Goal: Task Accomplishment & Management: Manage account settings

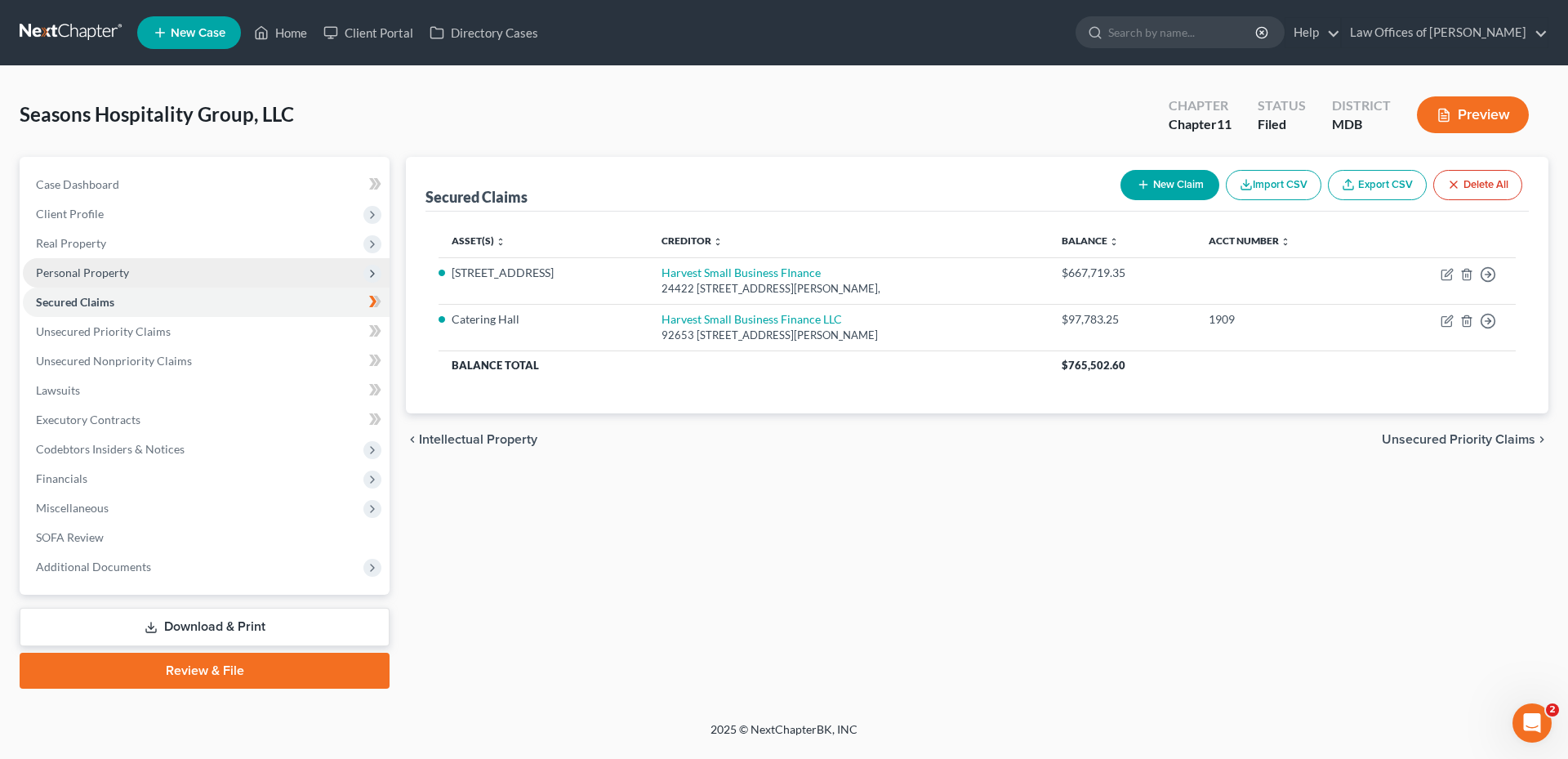
click at [120, 270] on span "Personal Property" at bounding box center [82, 272] width 93 height 14
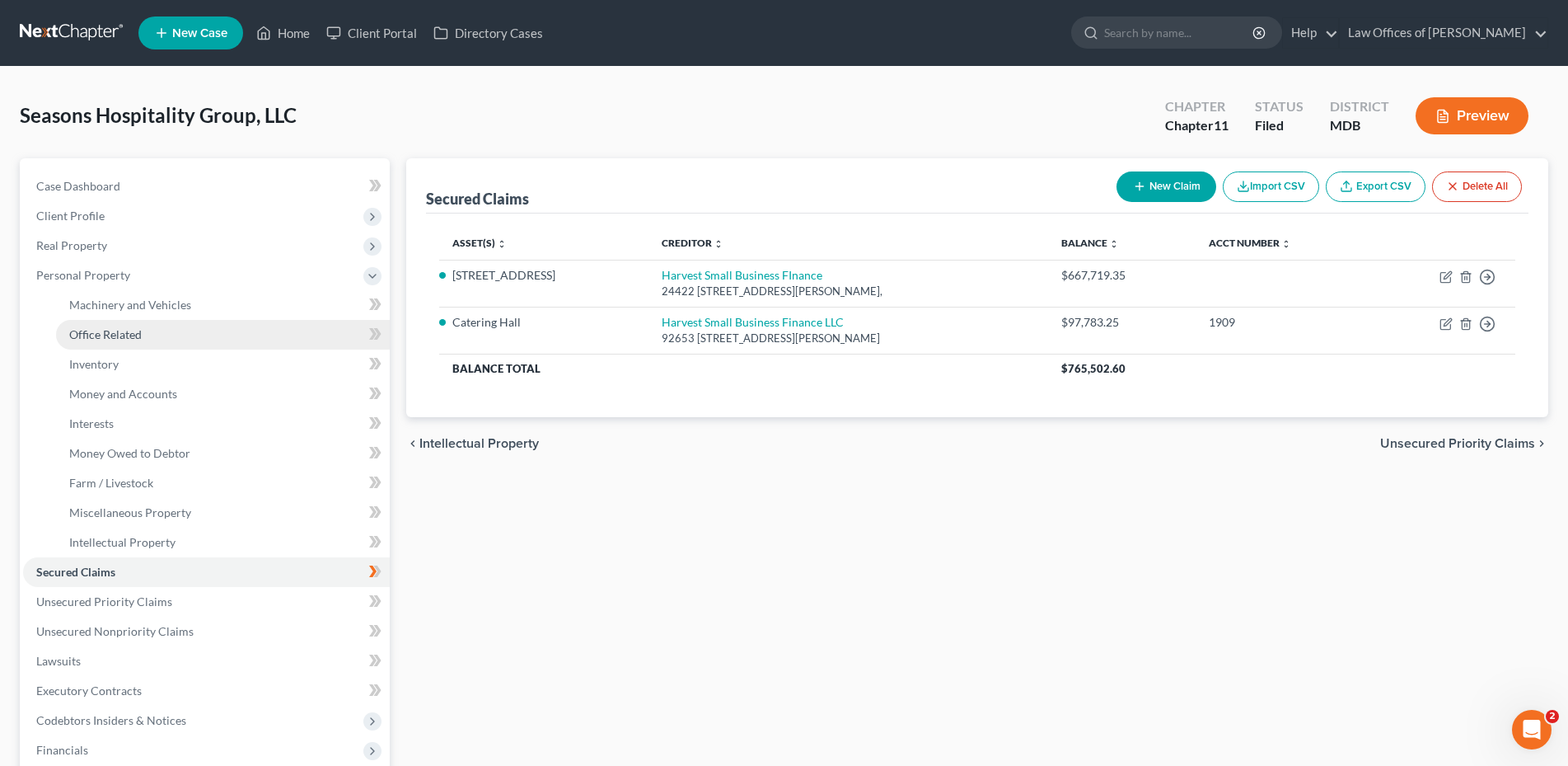
click at [140, 337] on span "Office Related" at bounding box center [105, 334] width 72 height 14
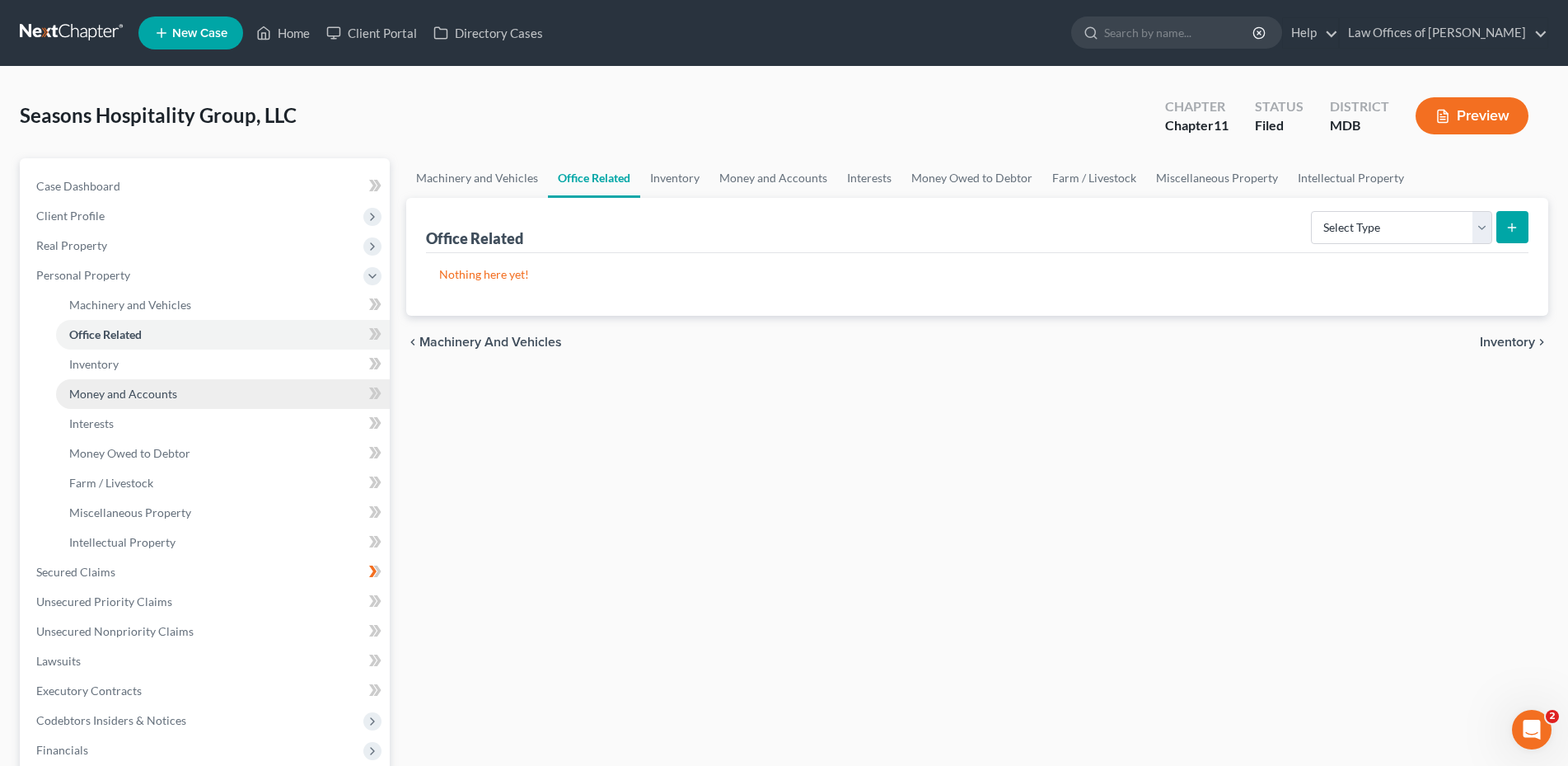
click at [120, 393] on span "Money and Accounts" at bounding box center [123, 393] width 108 height 14
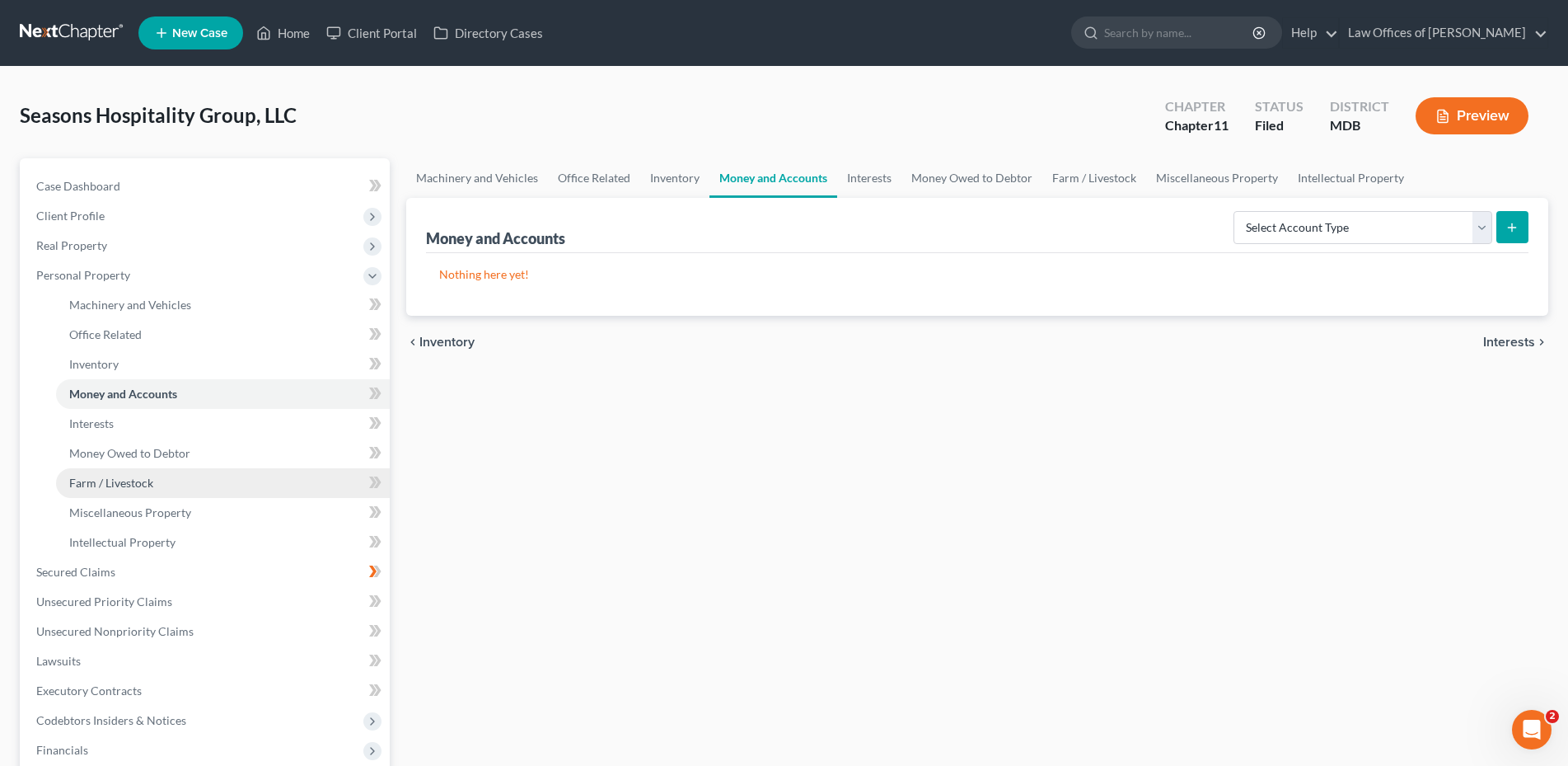
click at [91, 487] on span "Farm / Livestock" at bounding box center [111, 482] width 84 height 14
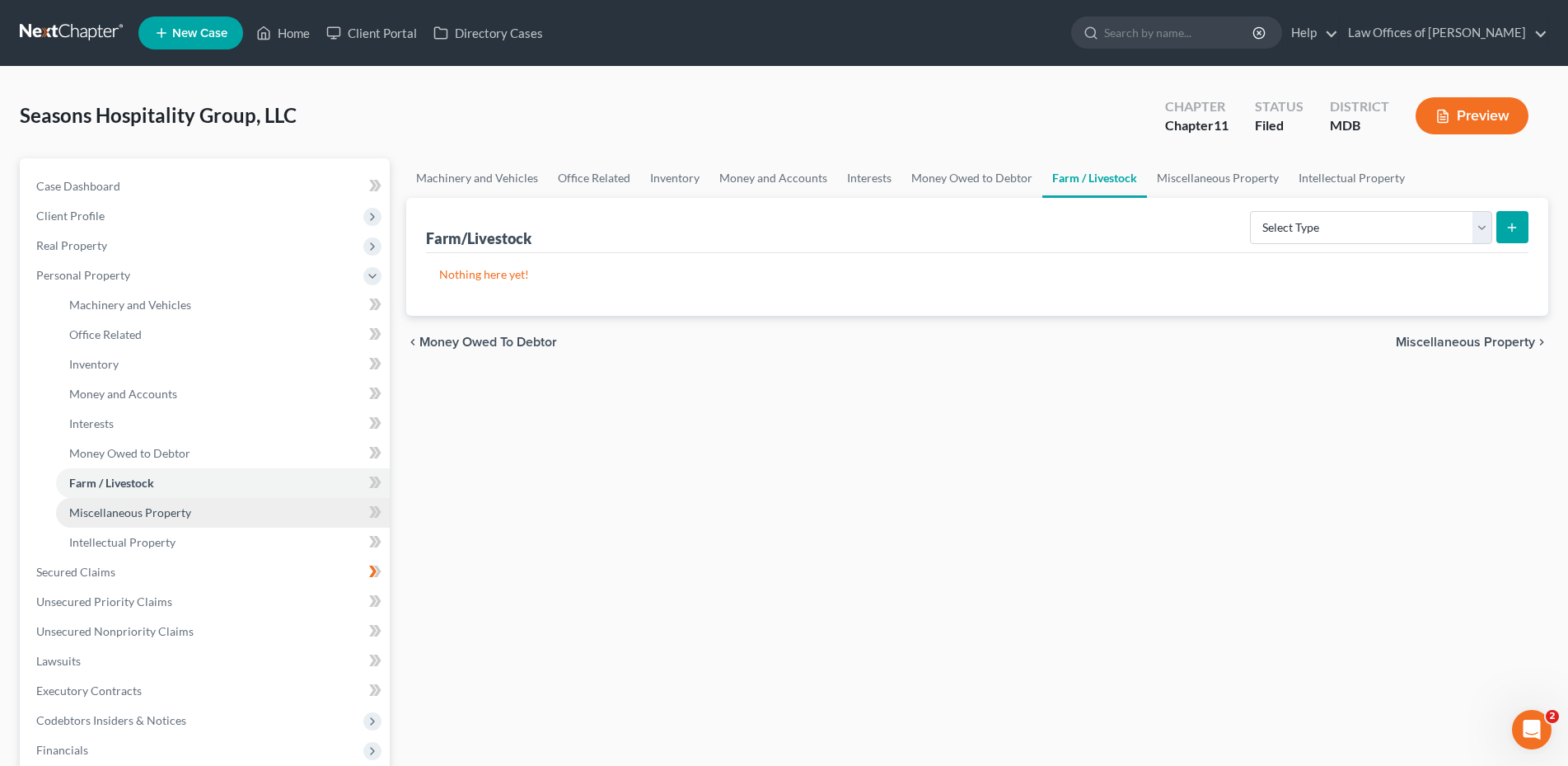
click at [108, 512] on span "Miscellaneous Property" at bounding box center [130, 512] width 122 height 14
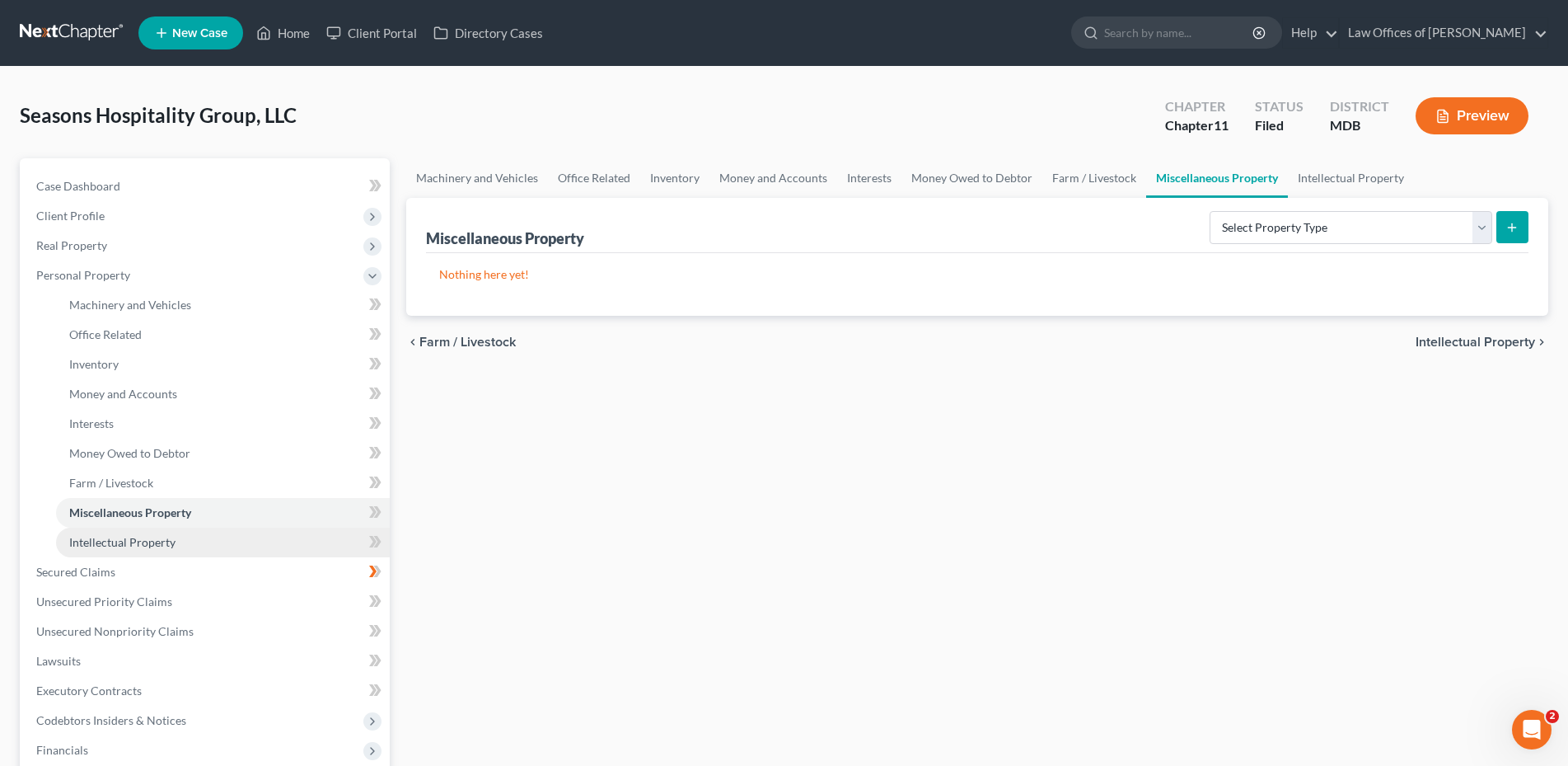
click at [112, 542] on span "Intellectual Property" at bounding box center [122, 541] width 106 height 14
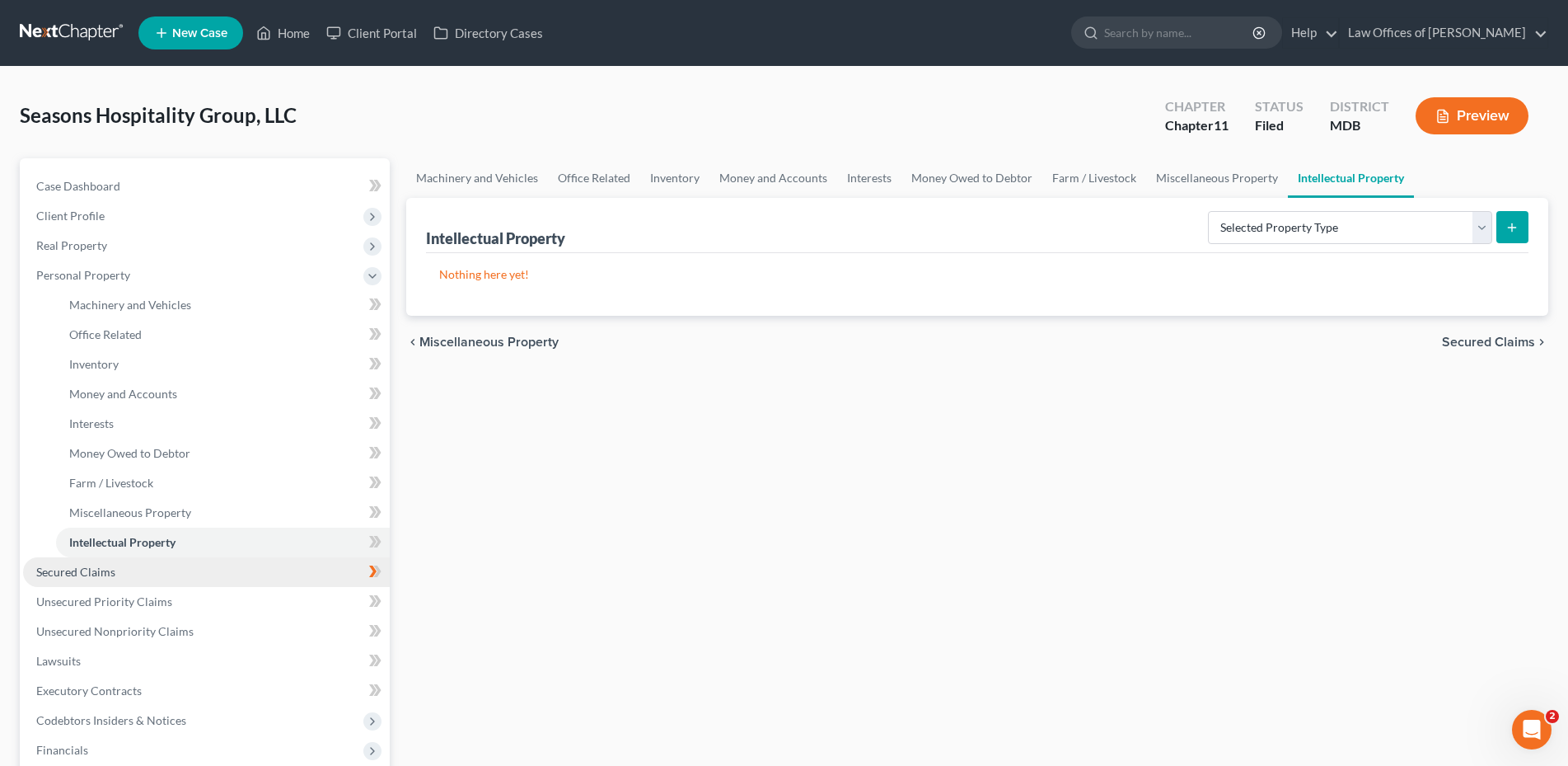
click at [91, 575] on span "Secured Claims" at bounding box center [75, 571] width 79 height 14
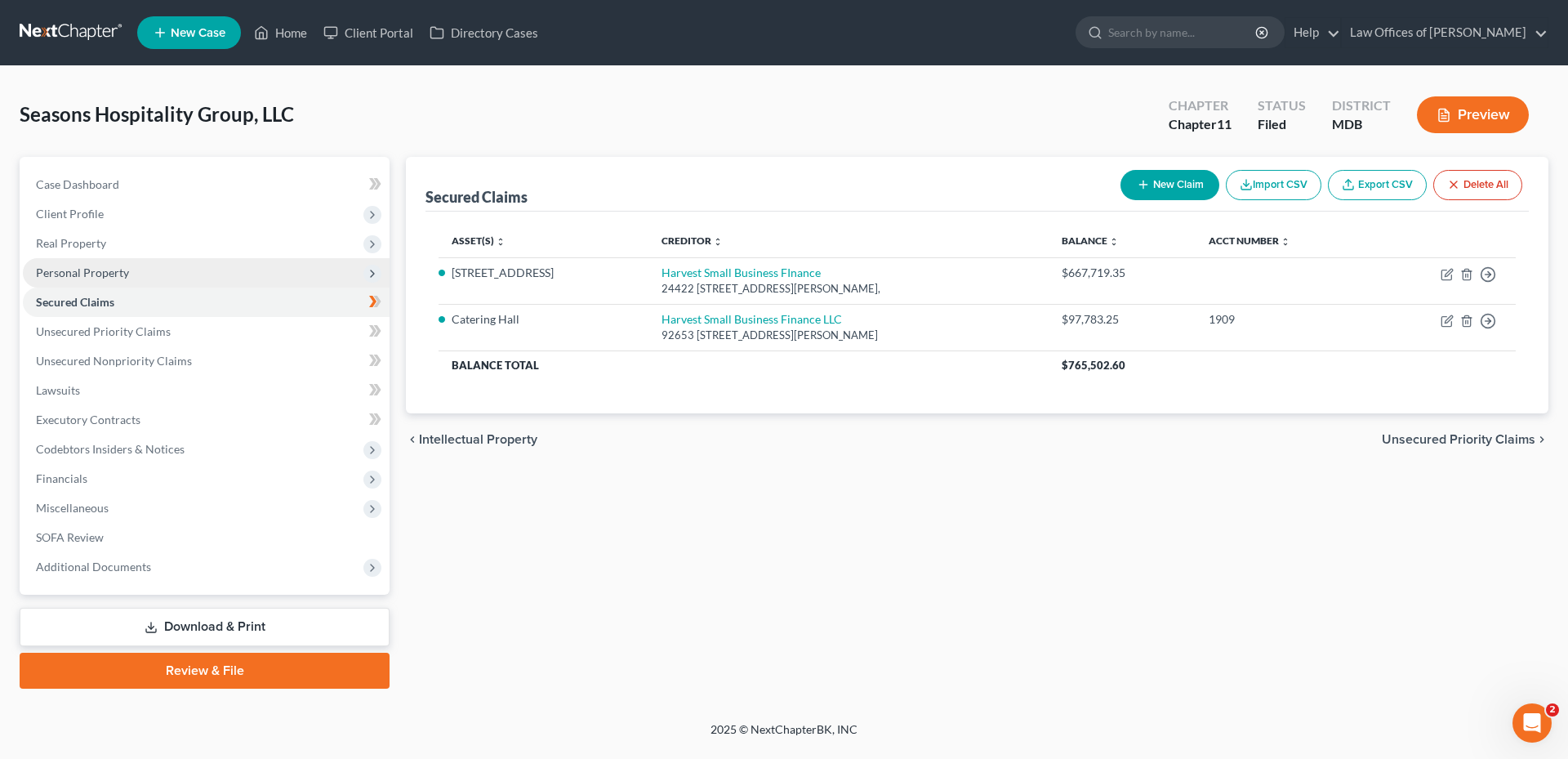
click at [62, 271] on span "Personal Property" at bounding box center [82, 272] width 93 height 14
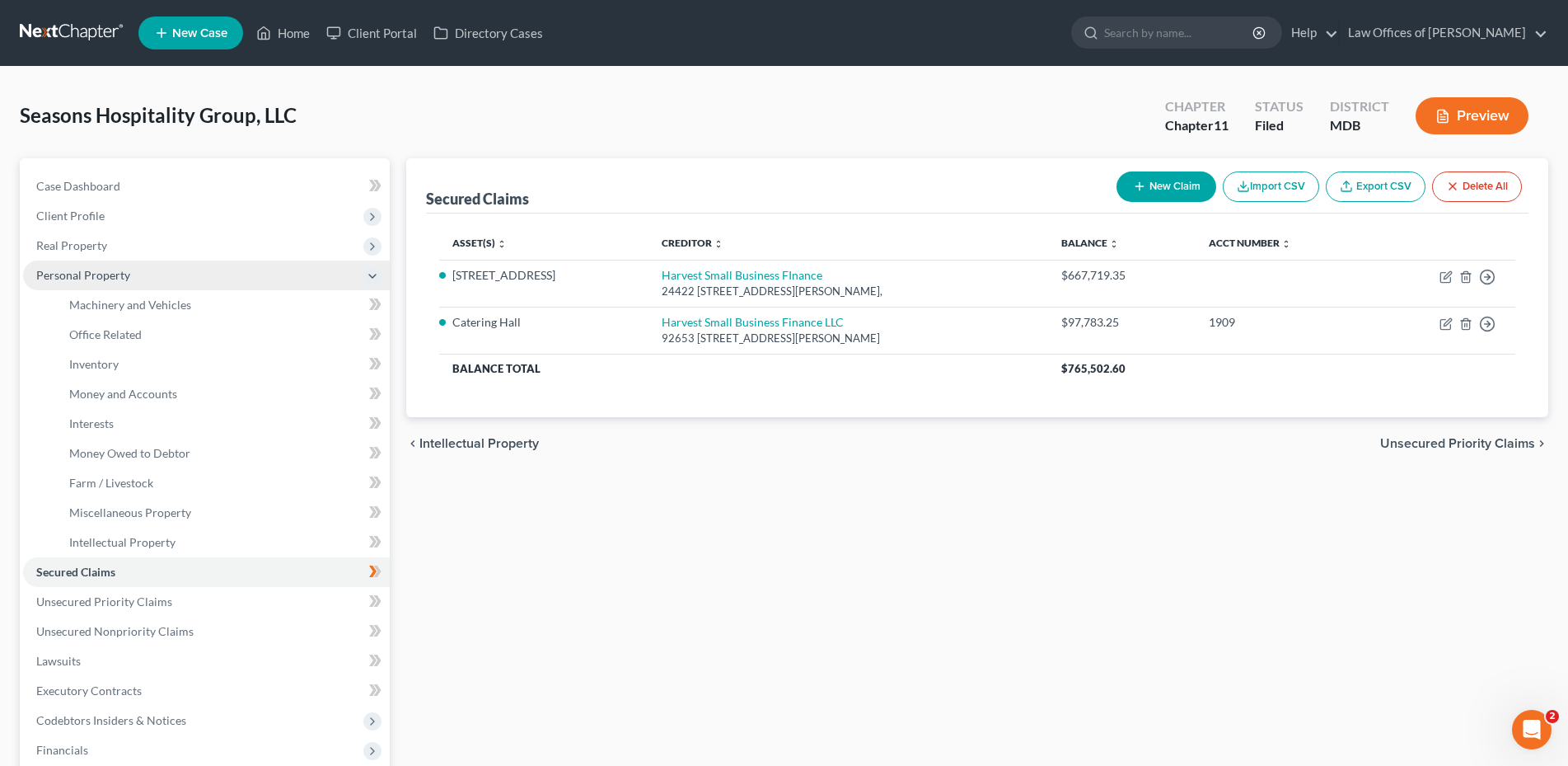
click at [55, 274] on span "Personal Property" at bounding box center [83, 274] width 94 height 14
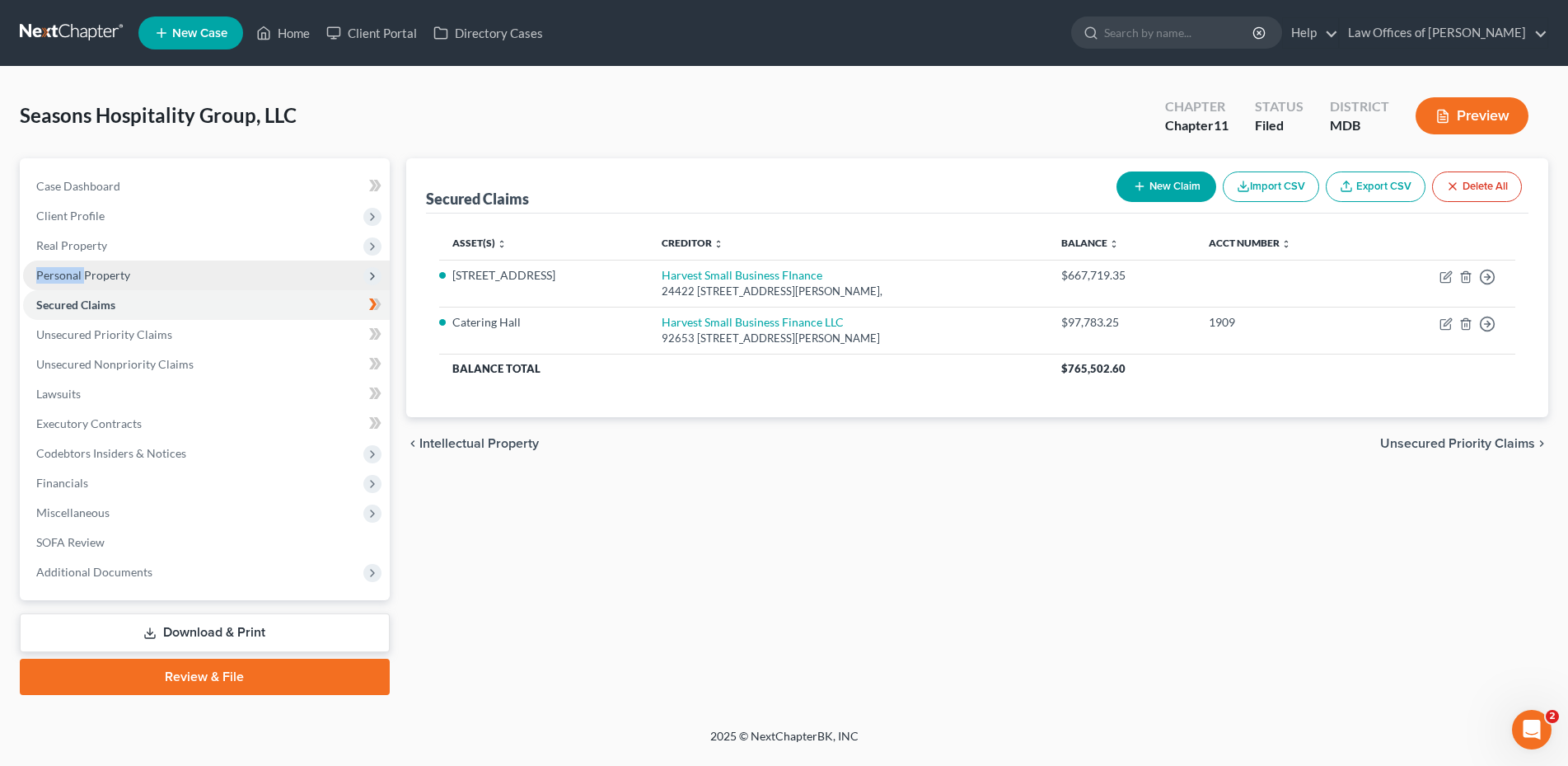
click at [55, 273] on span "Personal Property" at bounding box center [83, 274] width 94 height 14
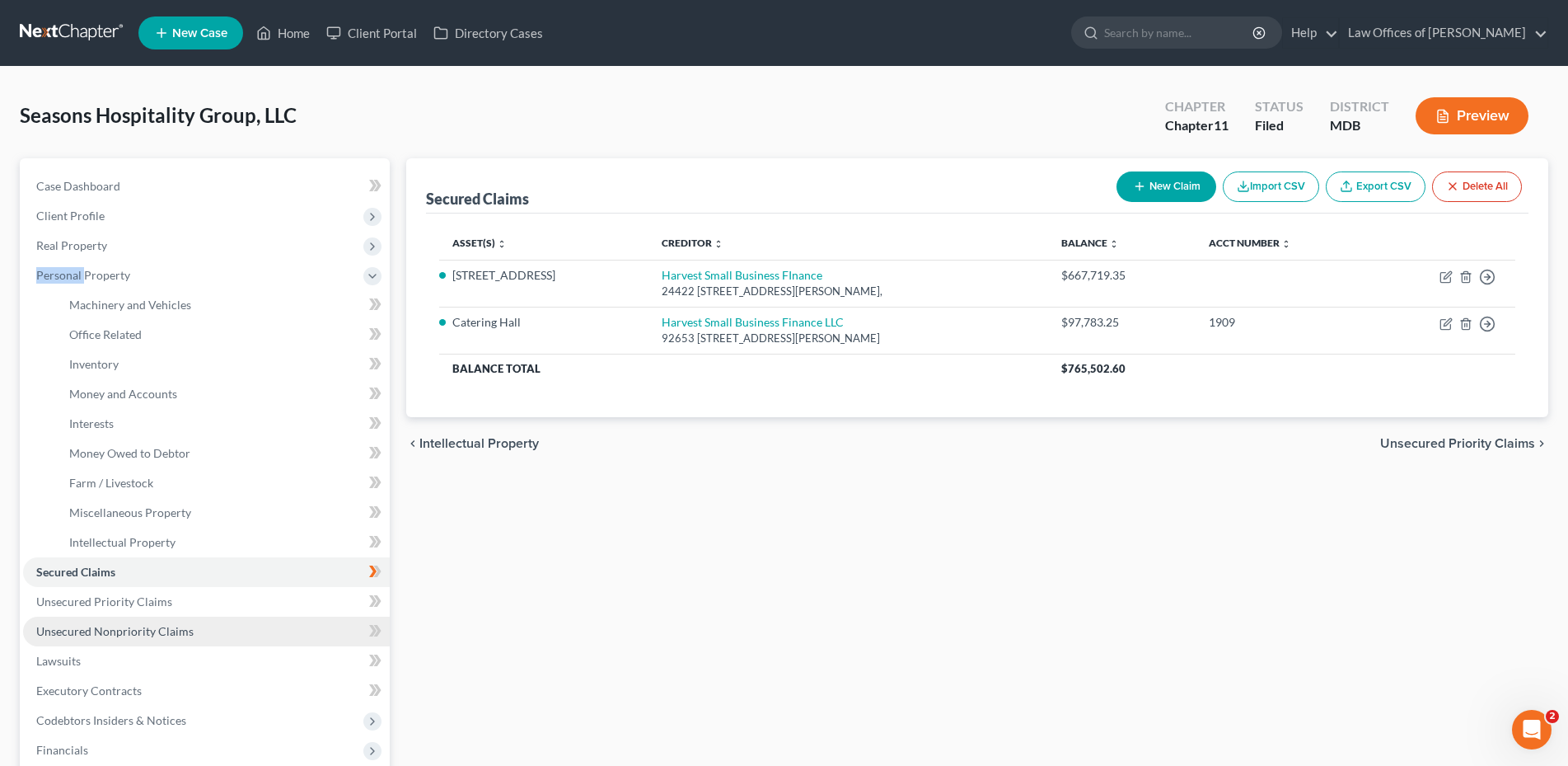
click at [97, 633] on span "Unsecured Nonpriority Claims" at bounding box center [115, 630] width 158 height 14
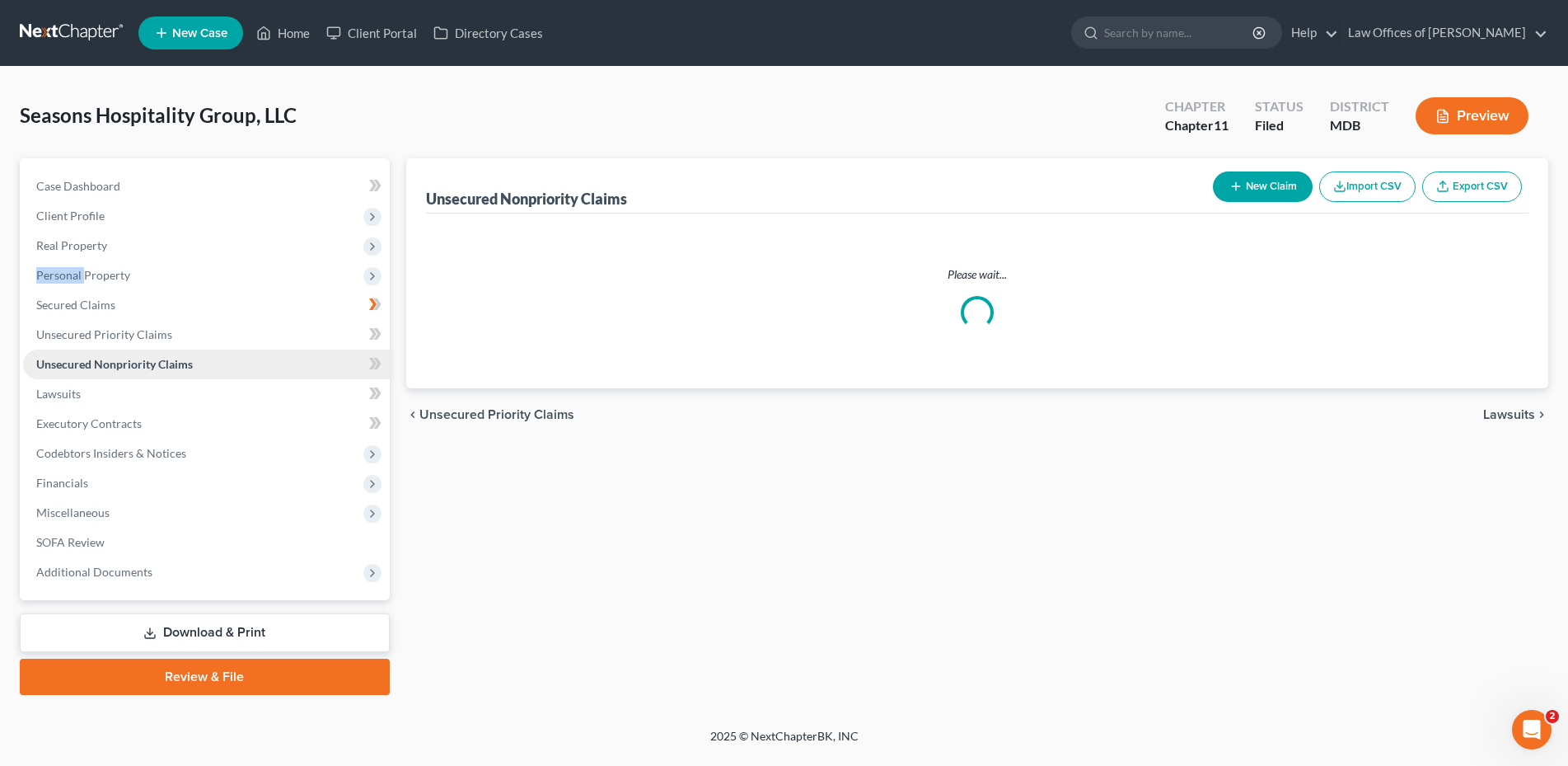
click at [97, 371] on span "Unsecured Nonpriority Claims" at bounding box center [114, 364] width 157 height 14
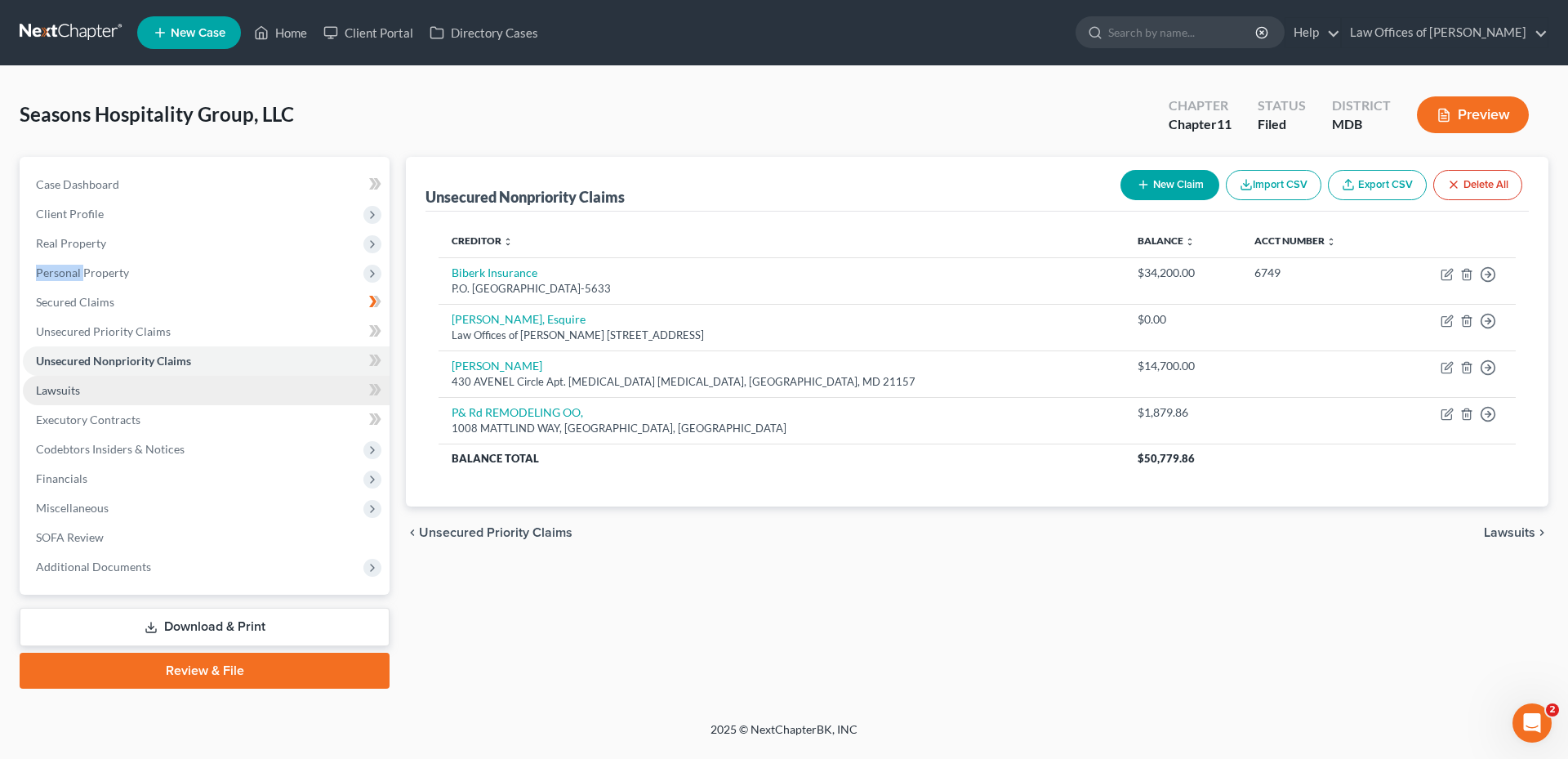
click at [81, 387] on link "Lawsuits" at bounding box center [206, 389] width 367 height 29
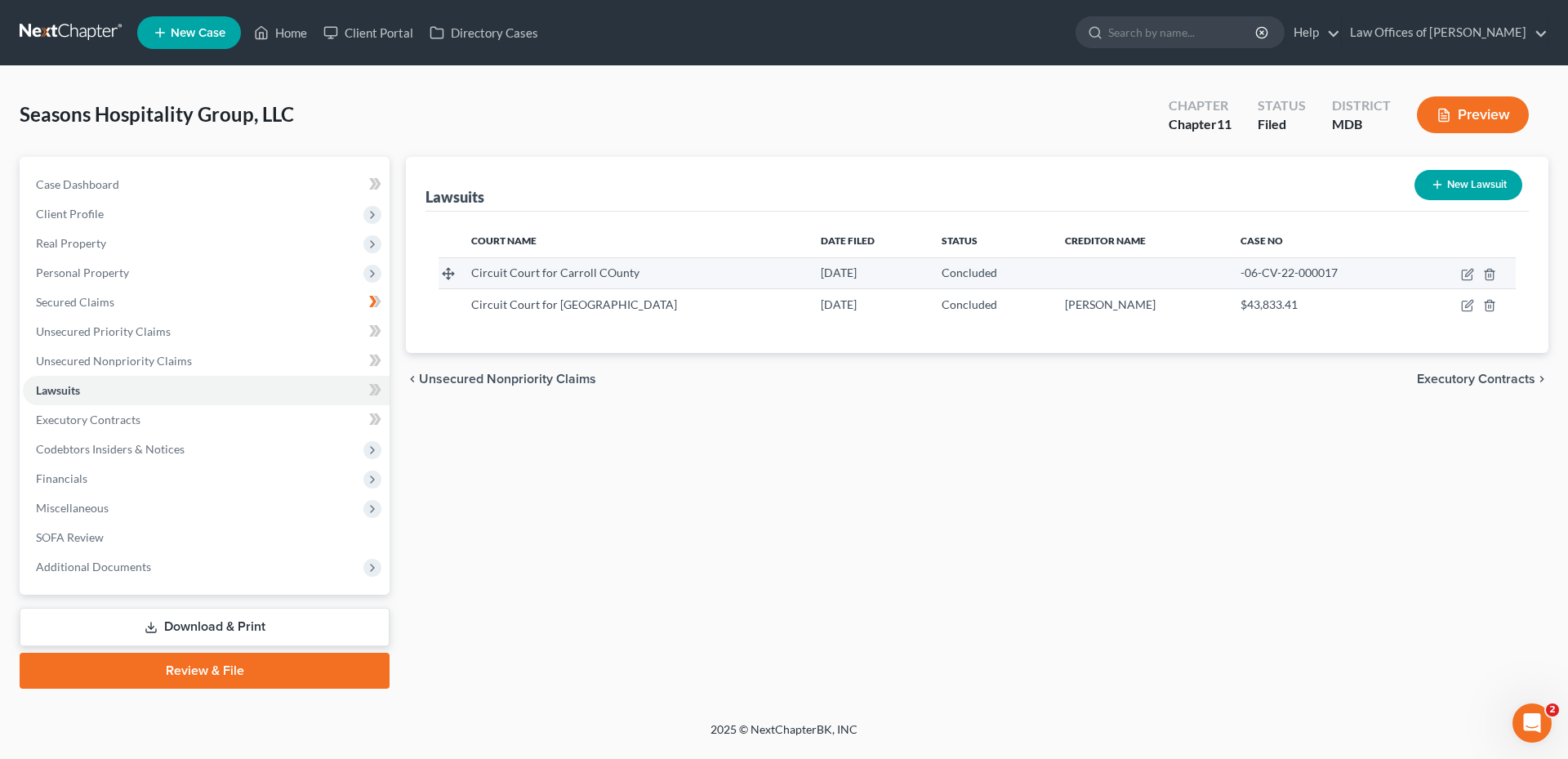
click at [606, 269] on span "Circuit Court for Carroll COunty" at bounding box center [555, 272] width 168 height 14
click at [608, 270] on span "Circuit Court for Carroll COunty" at bounding box center [555, 272] width 168 height 14
click at [1465, 275] on icon "button" at bounding box center [1467, 275] width 13 height 13
select select "21"
select select "2"
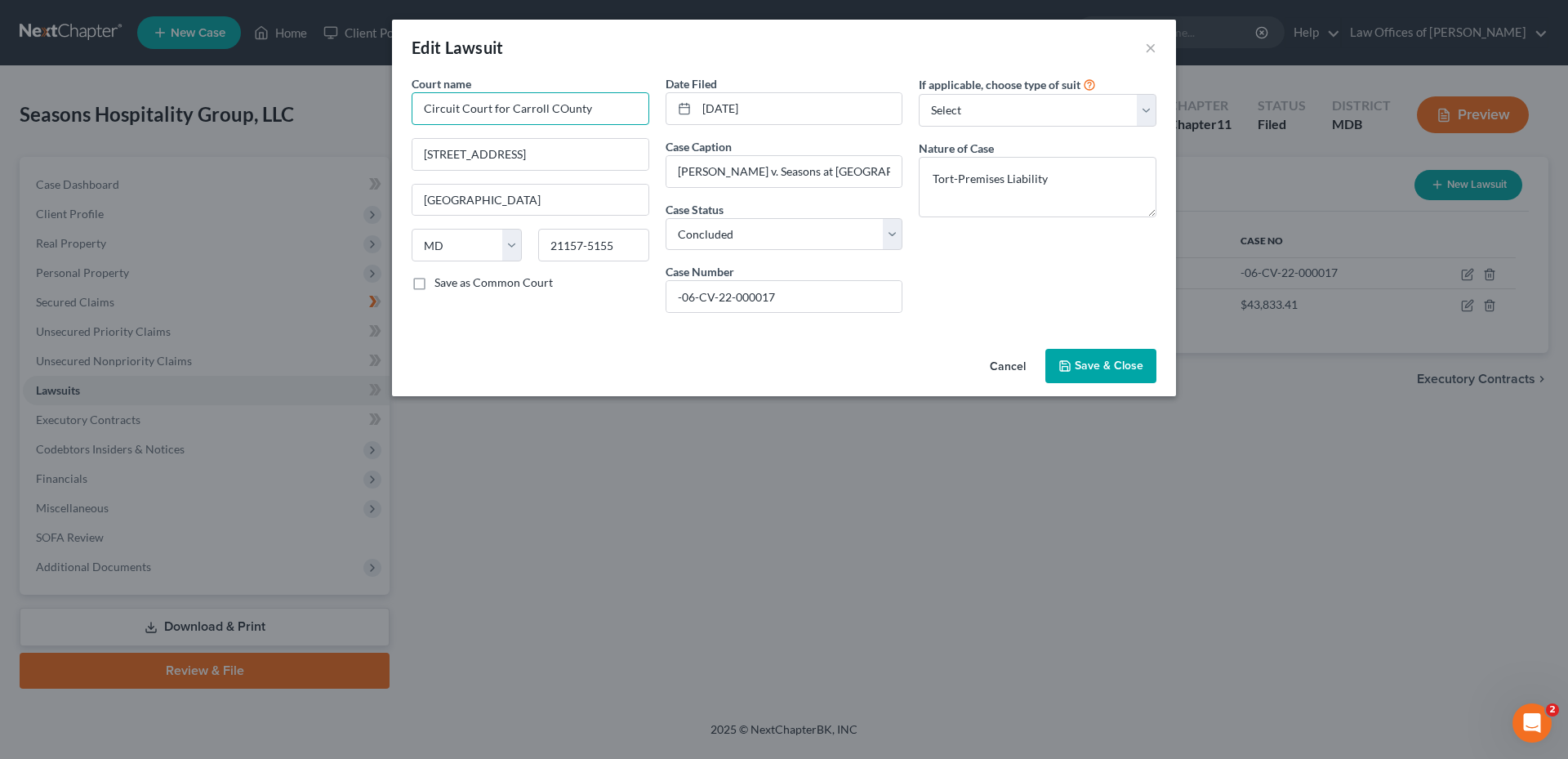
click at [560, 107] on input "Circuit Court for Carroll COunty" at bounding box center [531, 108] width 238 height 33
type input "Circuit Court for [GEOGRAPHIC_DATA]"
click at [1082, 366] on span "Save & Close" at bounding box center [1109, 365] width 69 height 14
